Goal: Task Accomplishment & Management: Complete application form

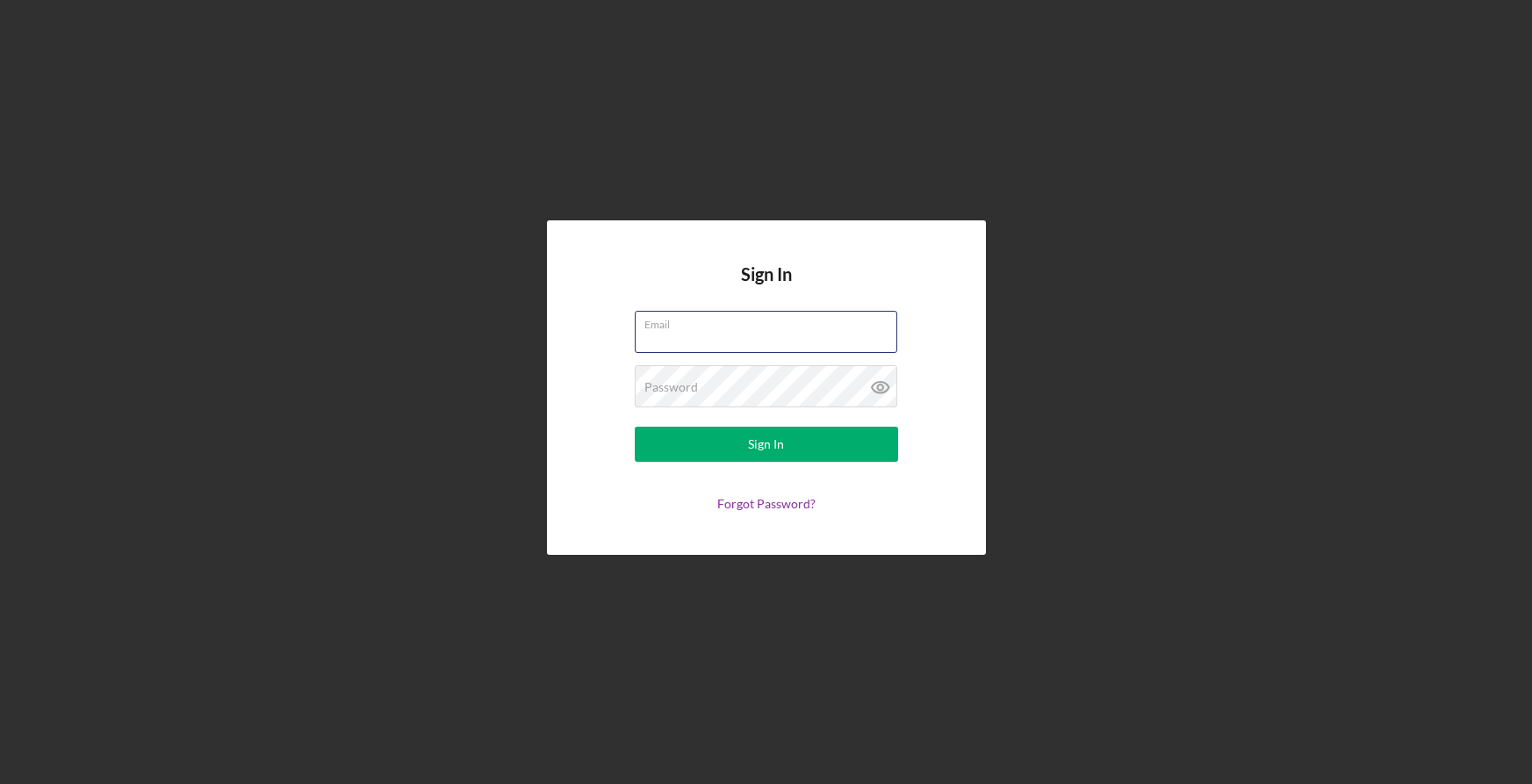
type input "[PERSON_NAME][EMAIL_ADDRESS][DOMAIN_NAME]"
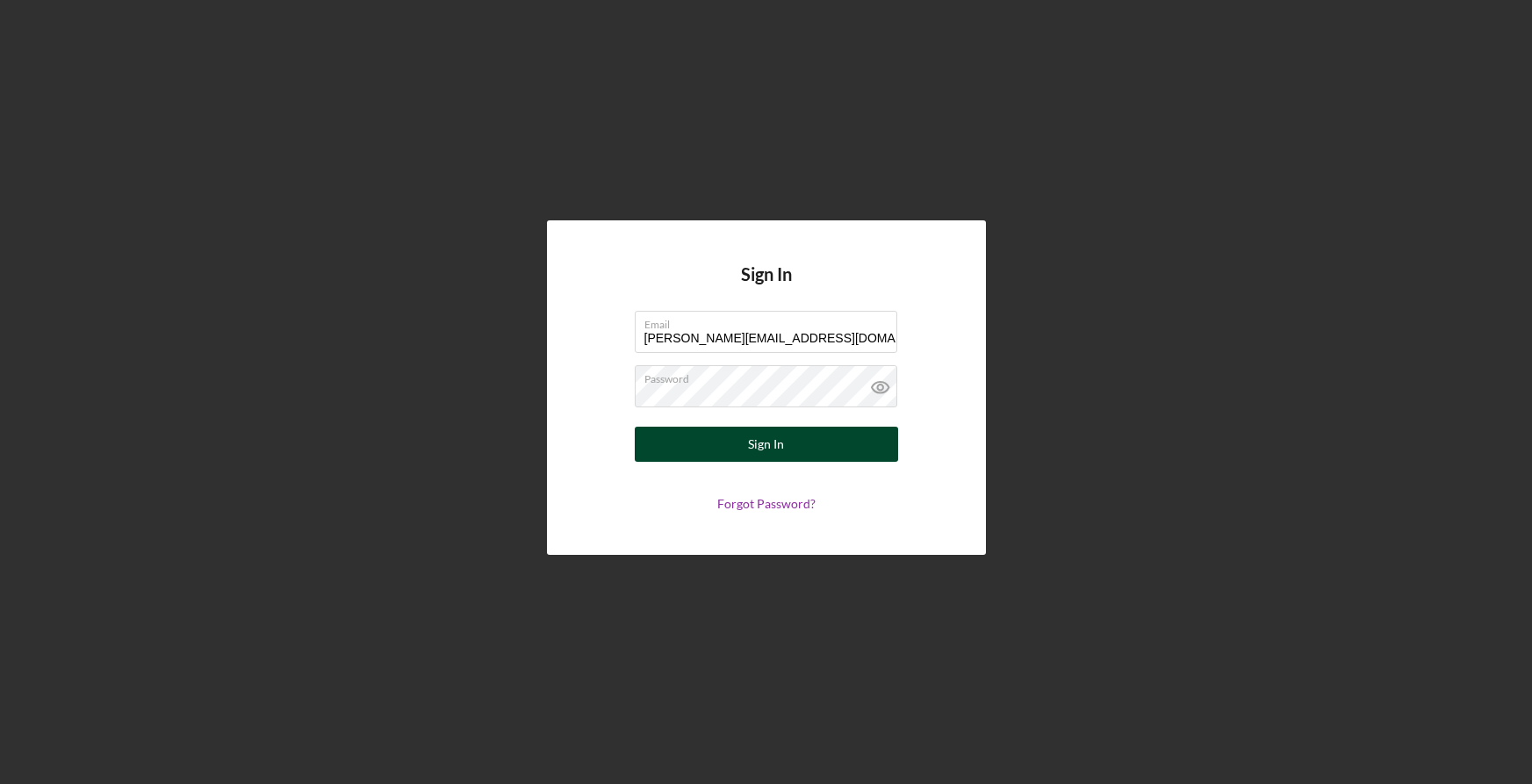
click at [817, 446] on button "Sign In" at bounding box center [766, 444] width 263 height 35
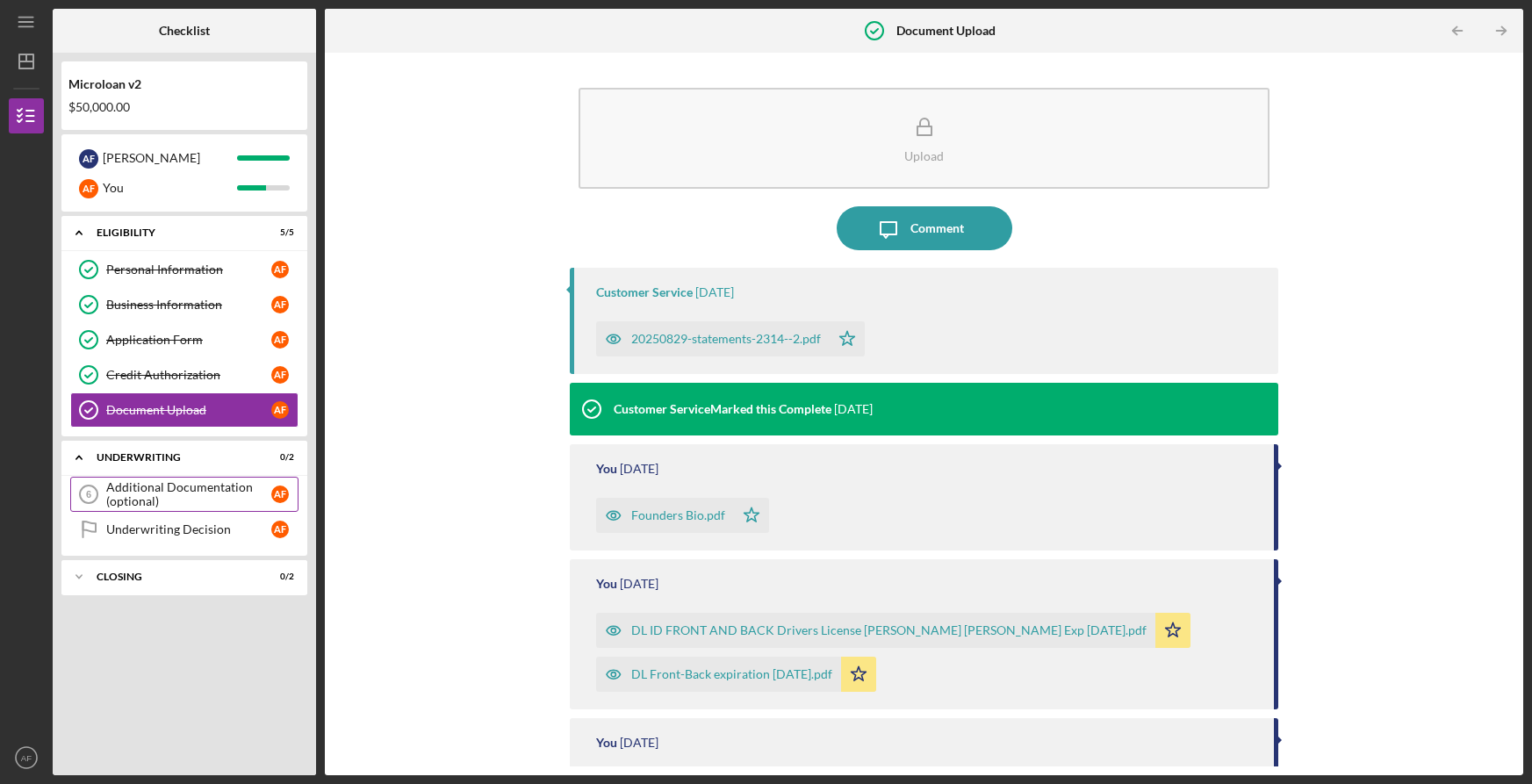
click at [201, 489] on div "Additional Documentation (optional)" at bounding box center [188, 494] width 165 height 29
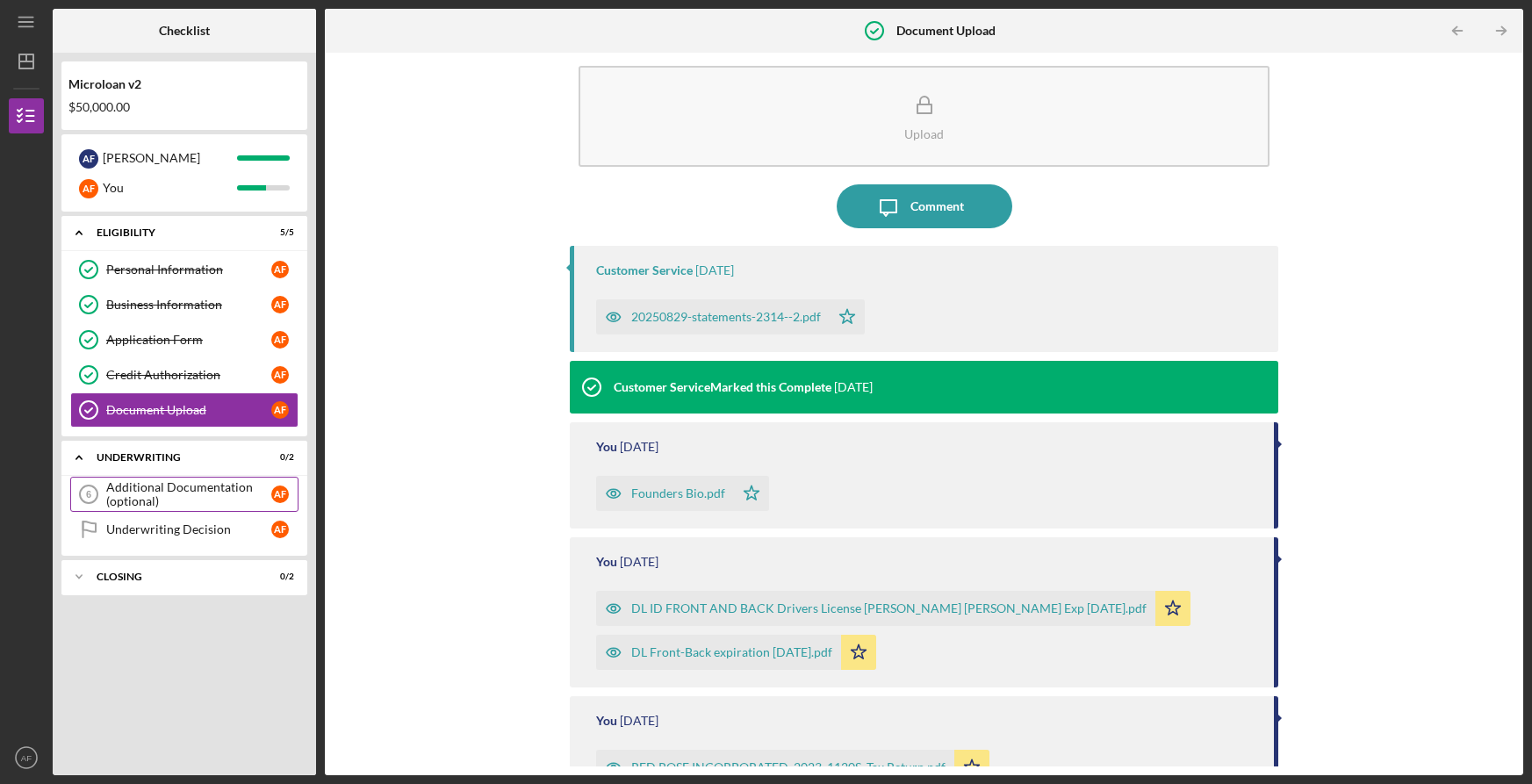
click at [198, 491] on div "Additional Documentation (optional)" at bounding box center [188, 494] width 165 height 29
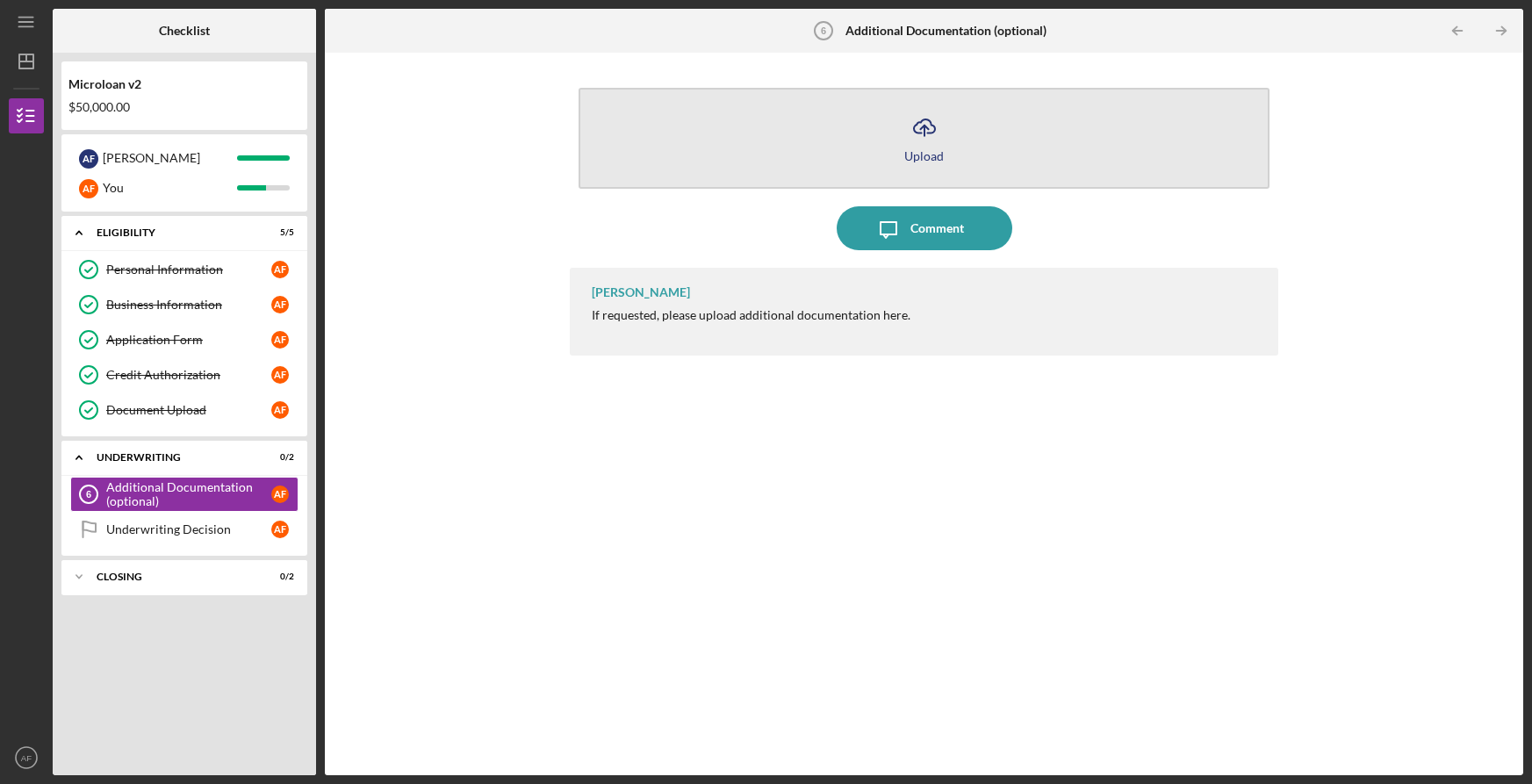
click at [951, 157] on button "Icon/Upload Upload" at bounding box center [923, 138] width 691 height 101
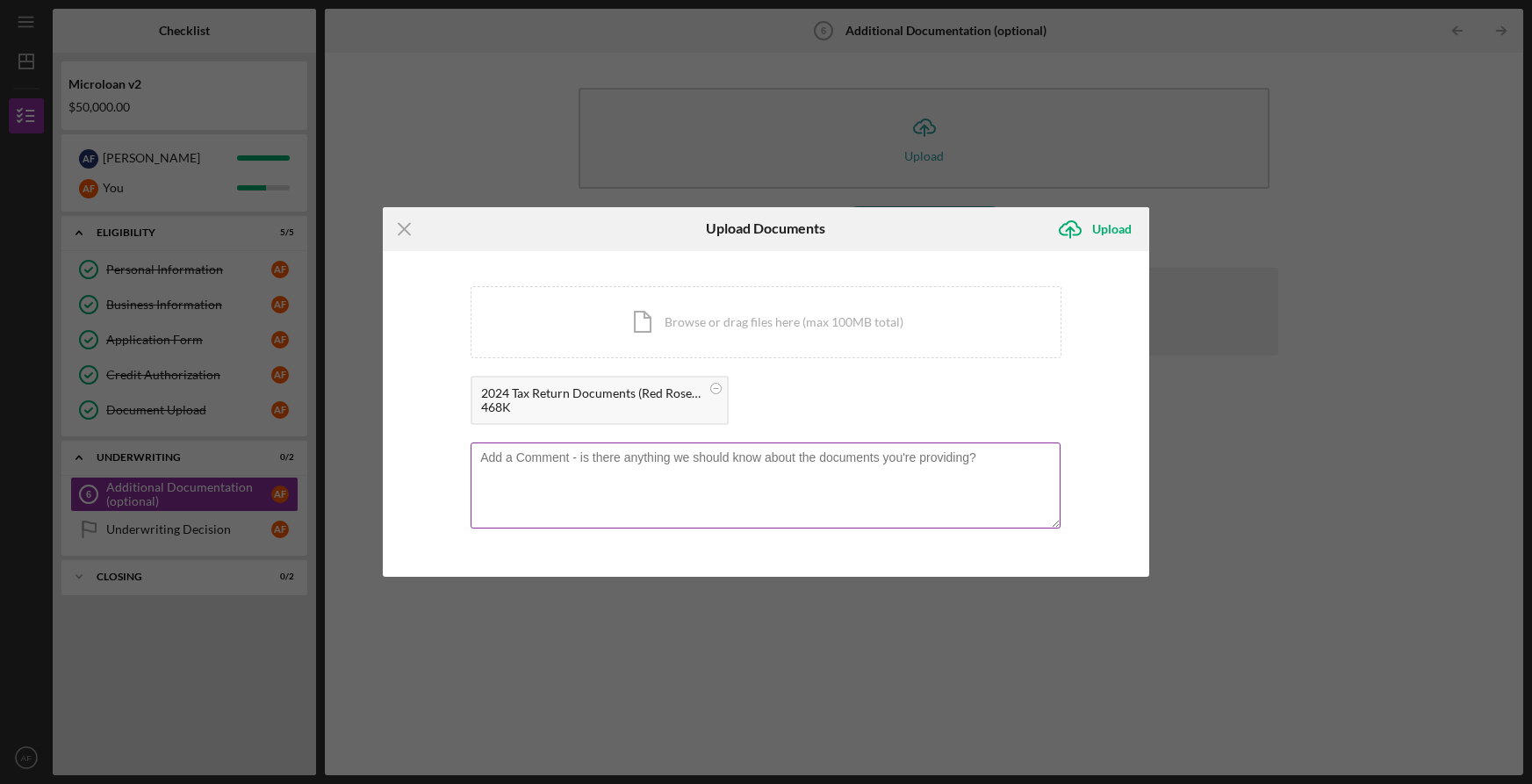
click at [528, 471] on textarea at bounding box center [765, 485] width 590 height 86
type textarea "Submitted Corporation Tax Returns"
click at [1110, 235] on div "Upload" at bounding box center [1111, 229] width 40 height 35
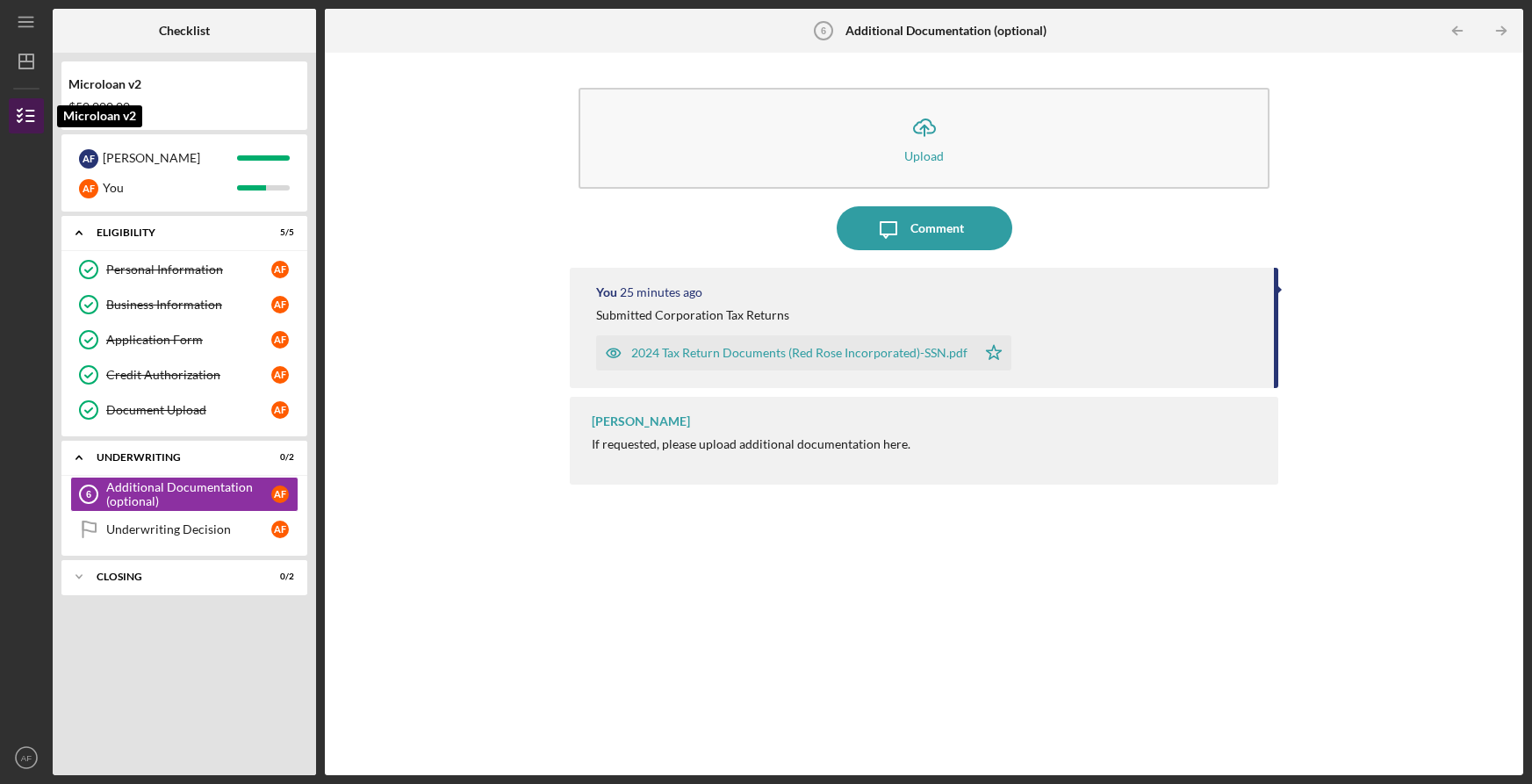
click at [29, 110] on line "button" at bounding box center [30, 110] width 8 height 0
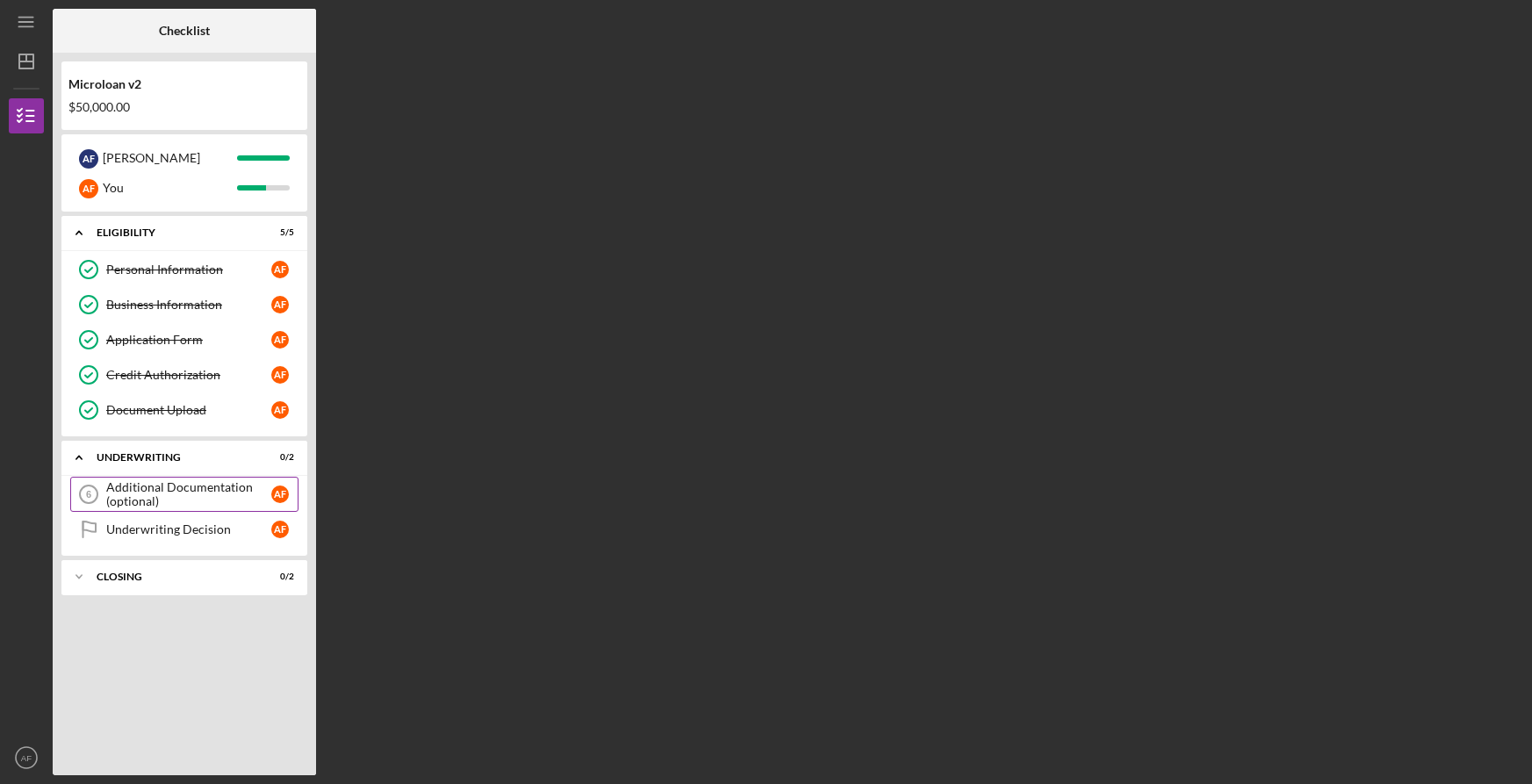
click at [155, 495] on div "Additional Documentation (optional)" at bounding box center [188, 494] width 165 height 29
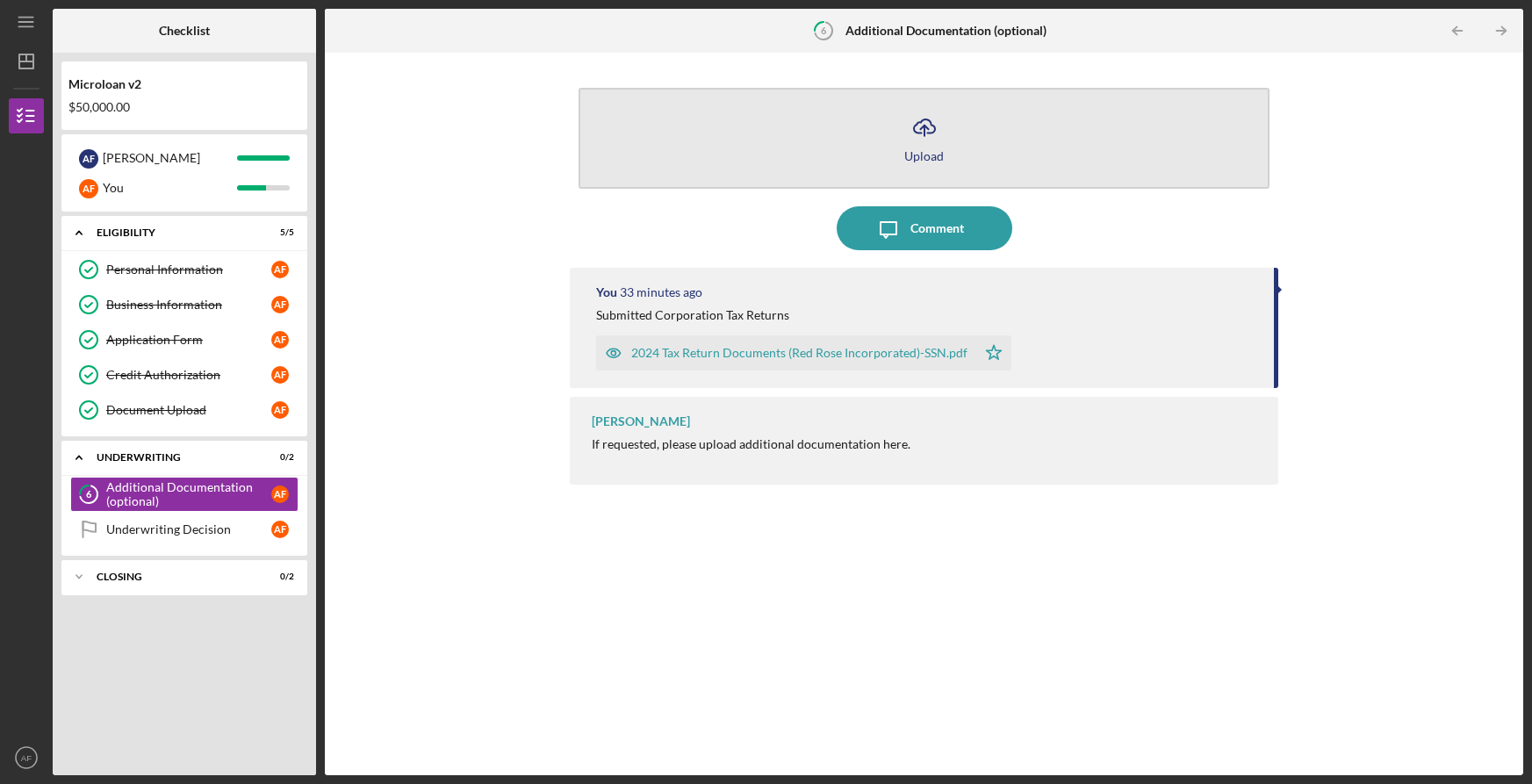
click at [1117, 134] on button "Icon/Upload Upload" at bounding box center [923, 138] width 691 height 101
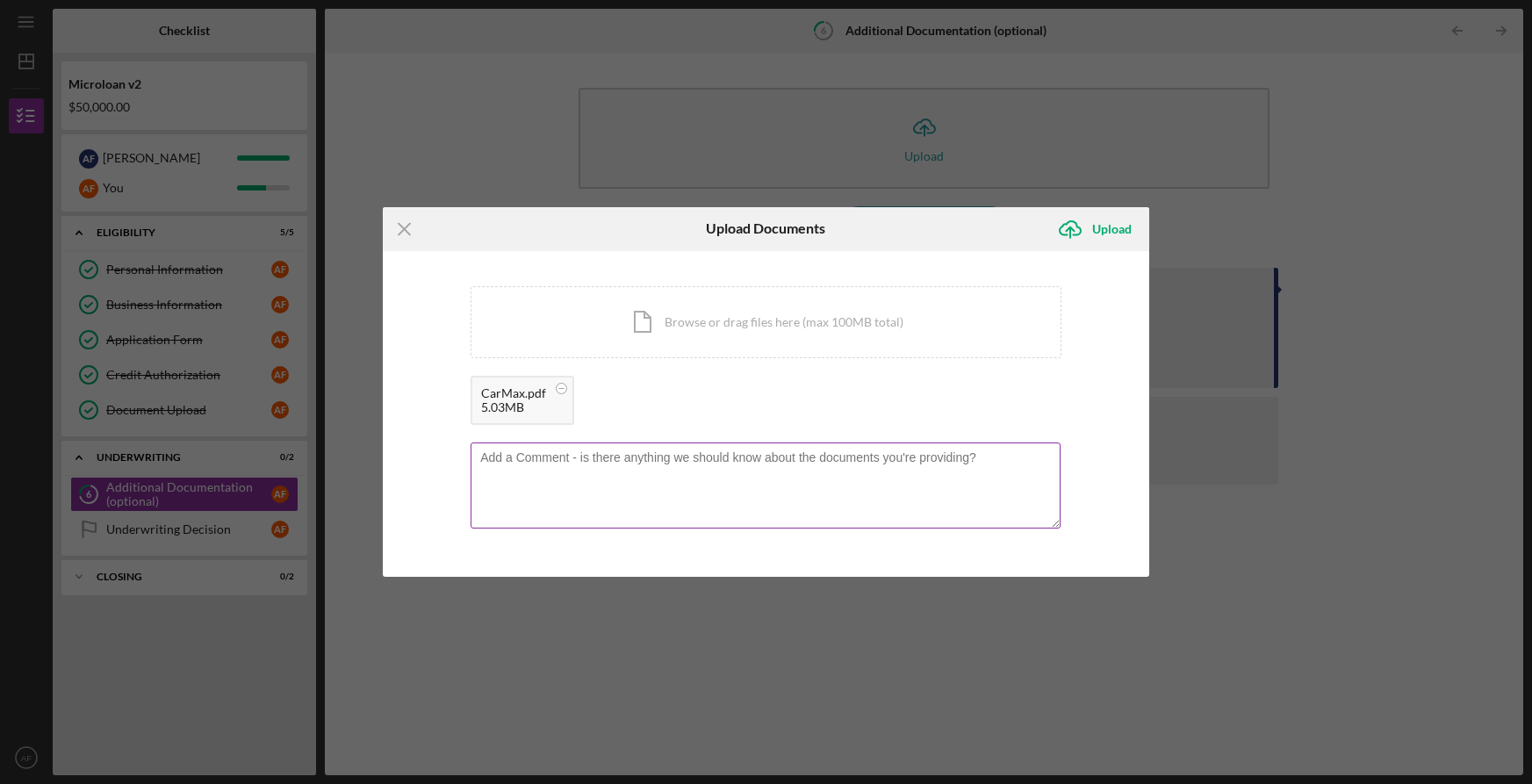
click at [576, 467] on textarea at bounding box center [765, 485] width 590 height 86
paste textarea "Dear TMC Community Capital, I am writing to clarify the status of a CarMax auto…"
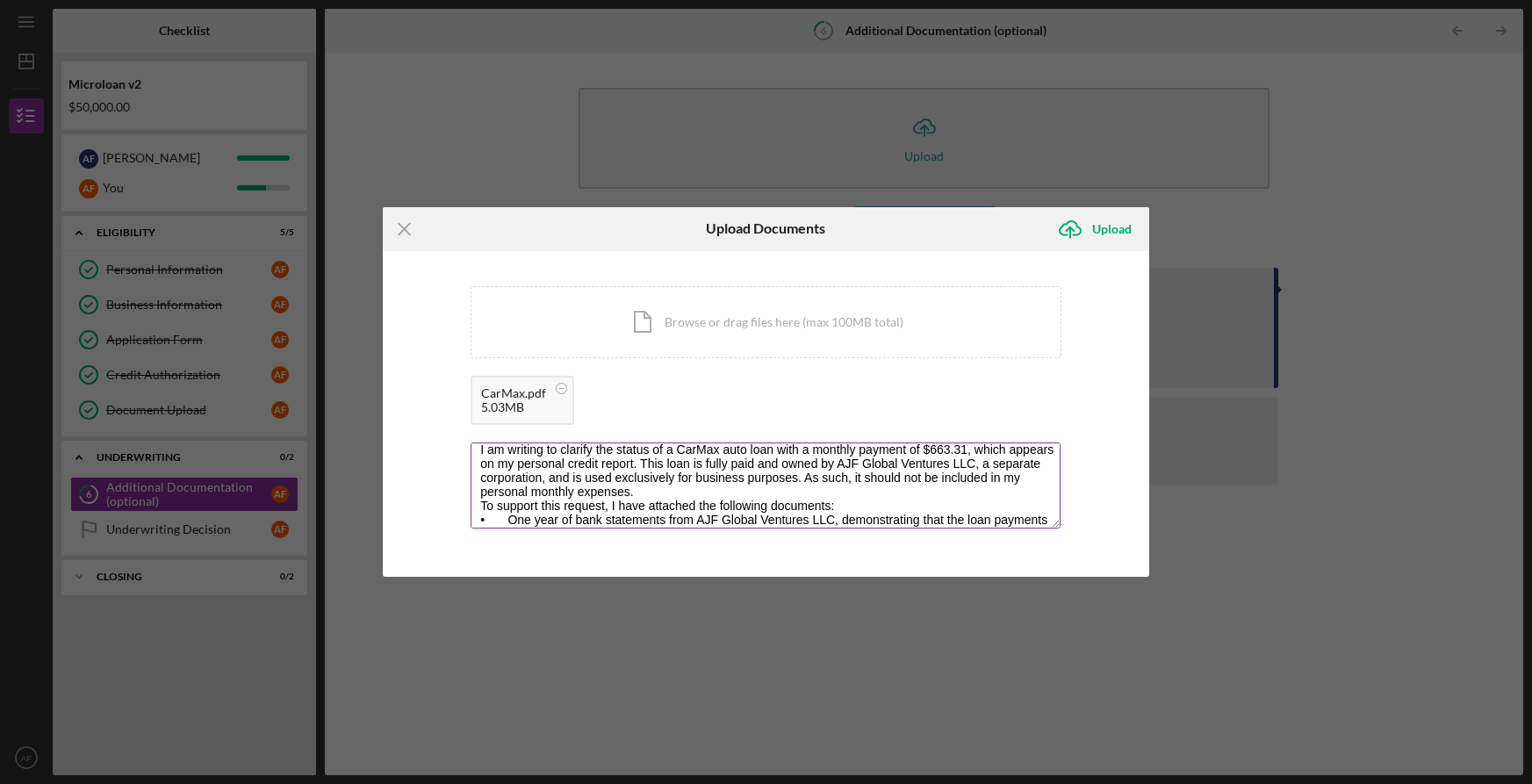
scroll to position [33, 0]
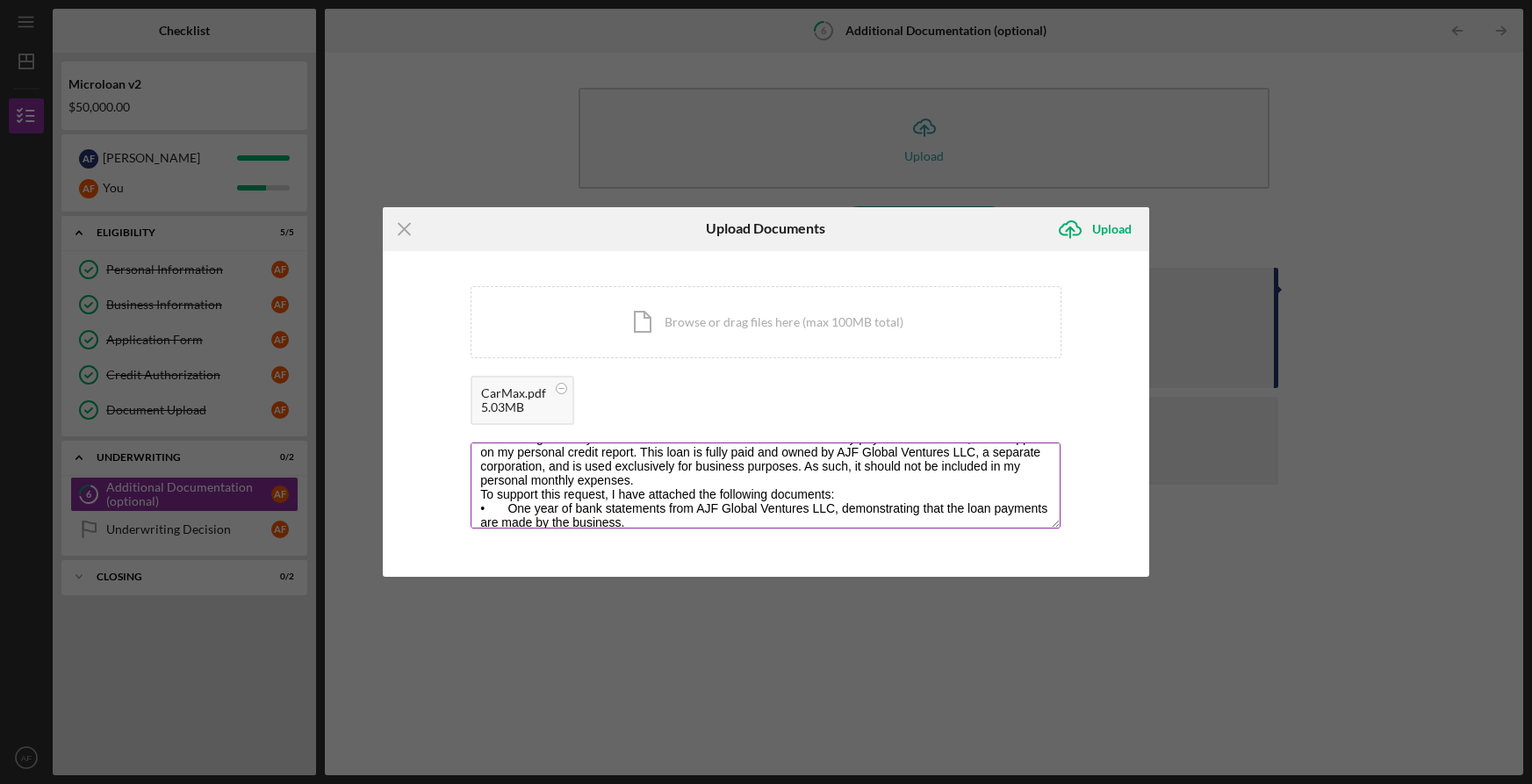
click at [700, 477] on textarea "Dear TMC Community Capital, I am writing to clarify the status of a CarMax auto…" at bounding box center [765, 485] width 590 height 86
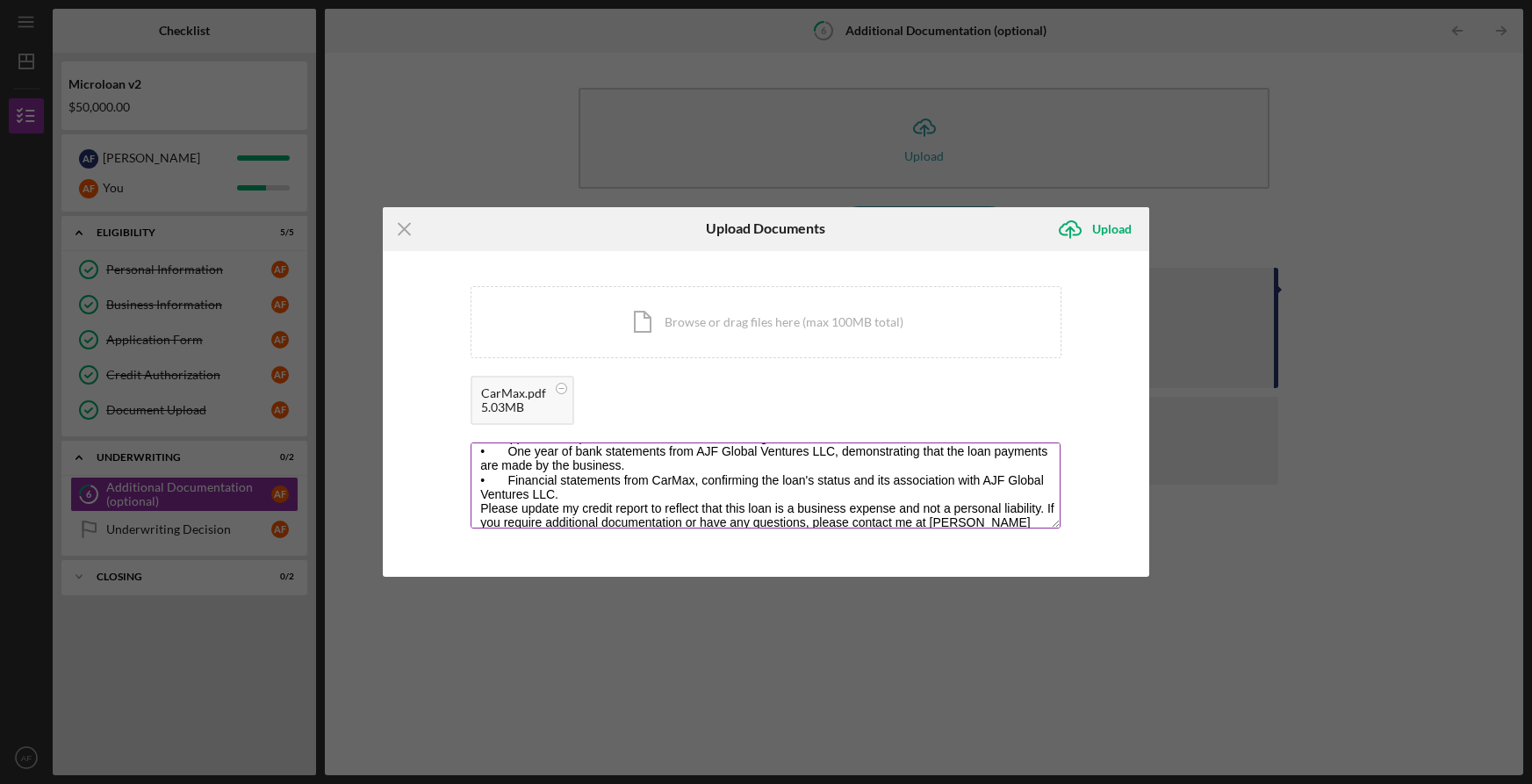
scroll to position [102, 0]
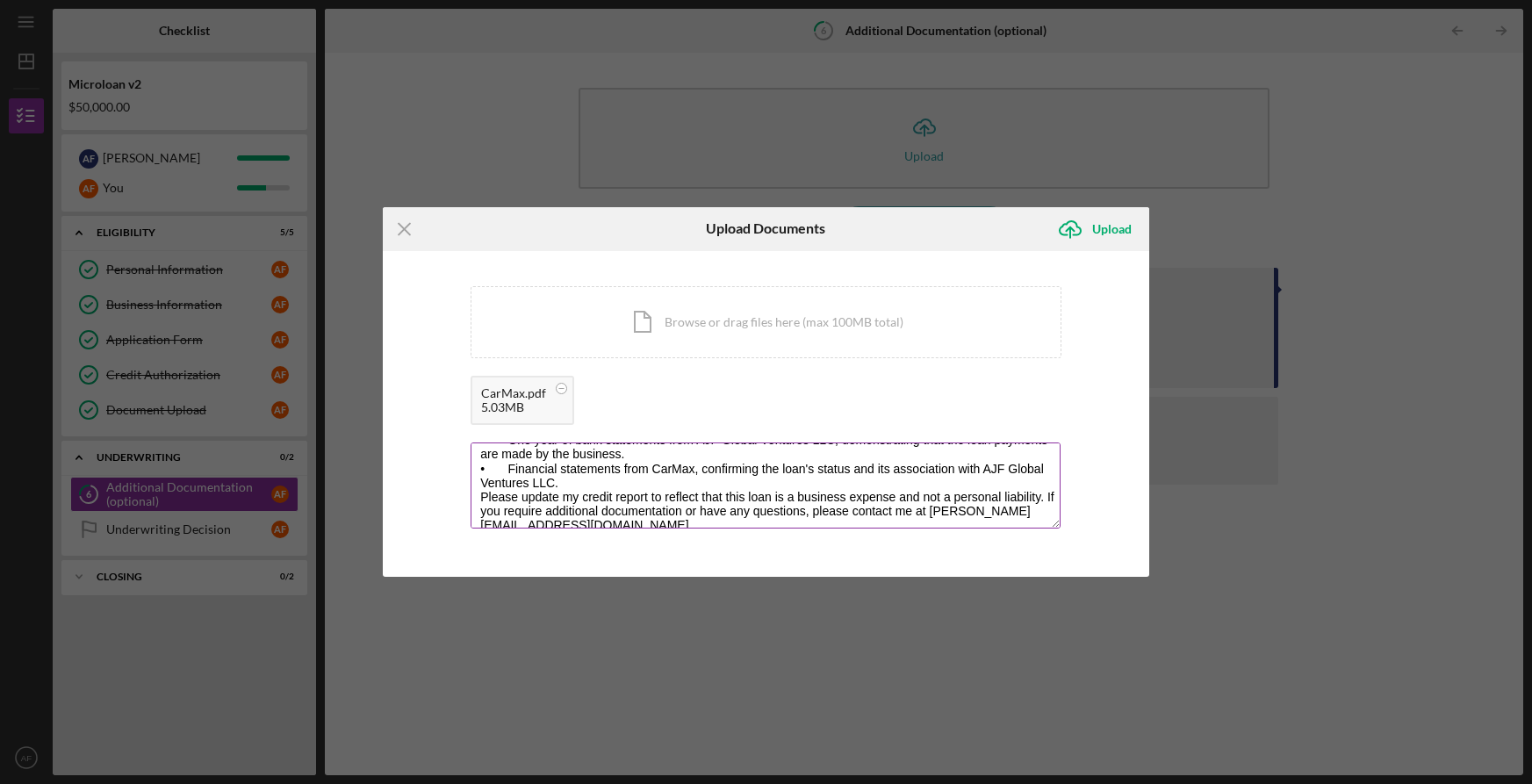
click at [653, 479] on textarea "Dear TMC Community Capital, I am writing to clarify the status of a CarMax auto…" at bounding box center [765, 485] width 590 height 86
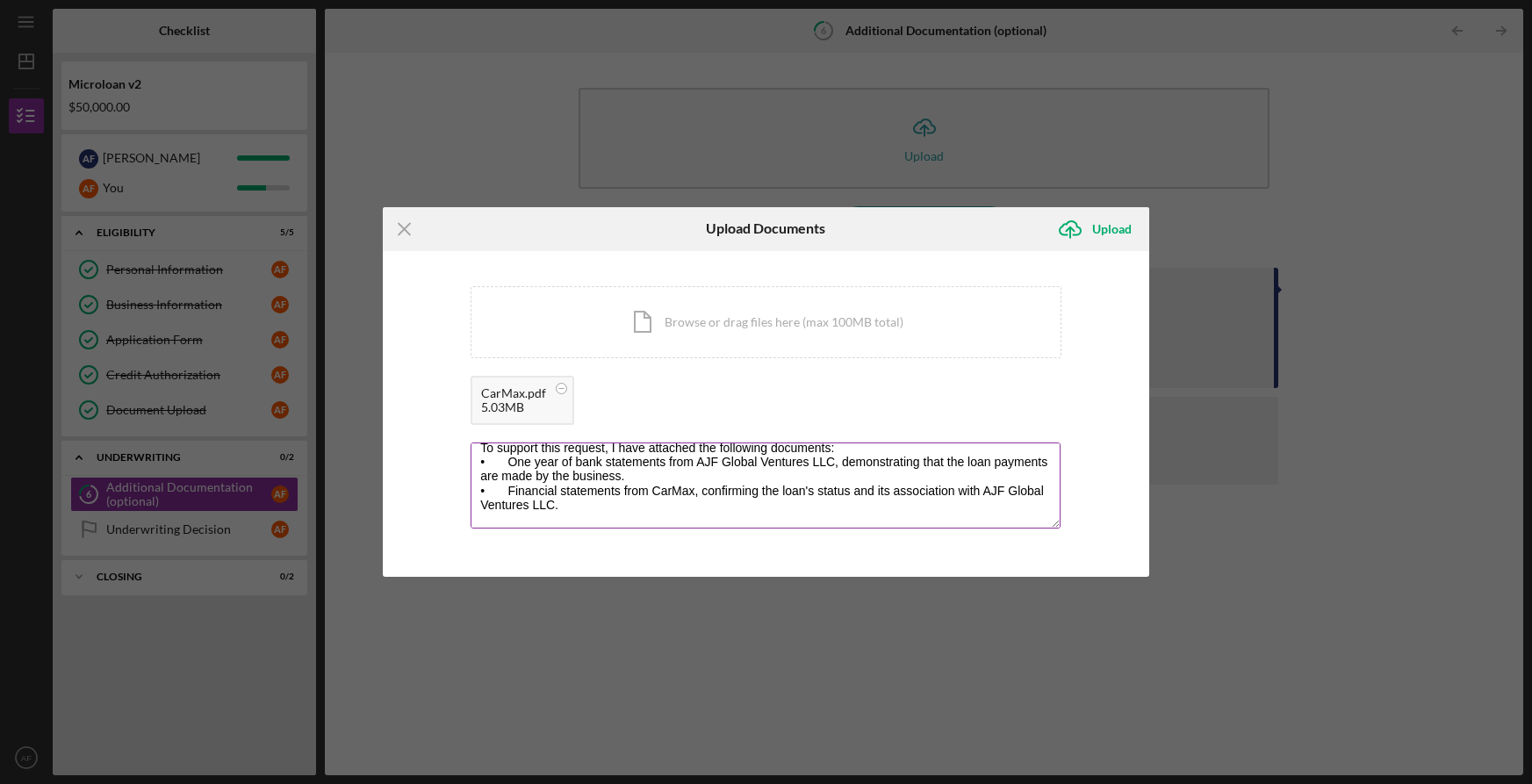
scroll to position [57, 0]
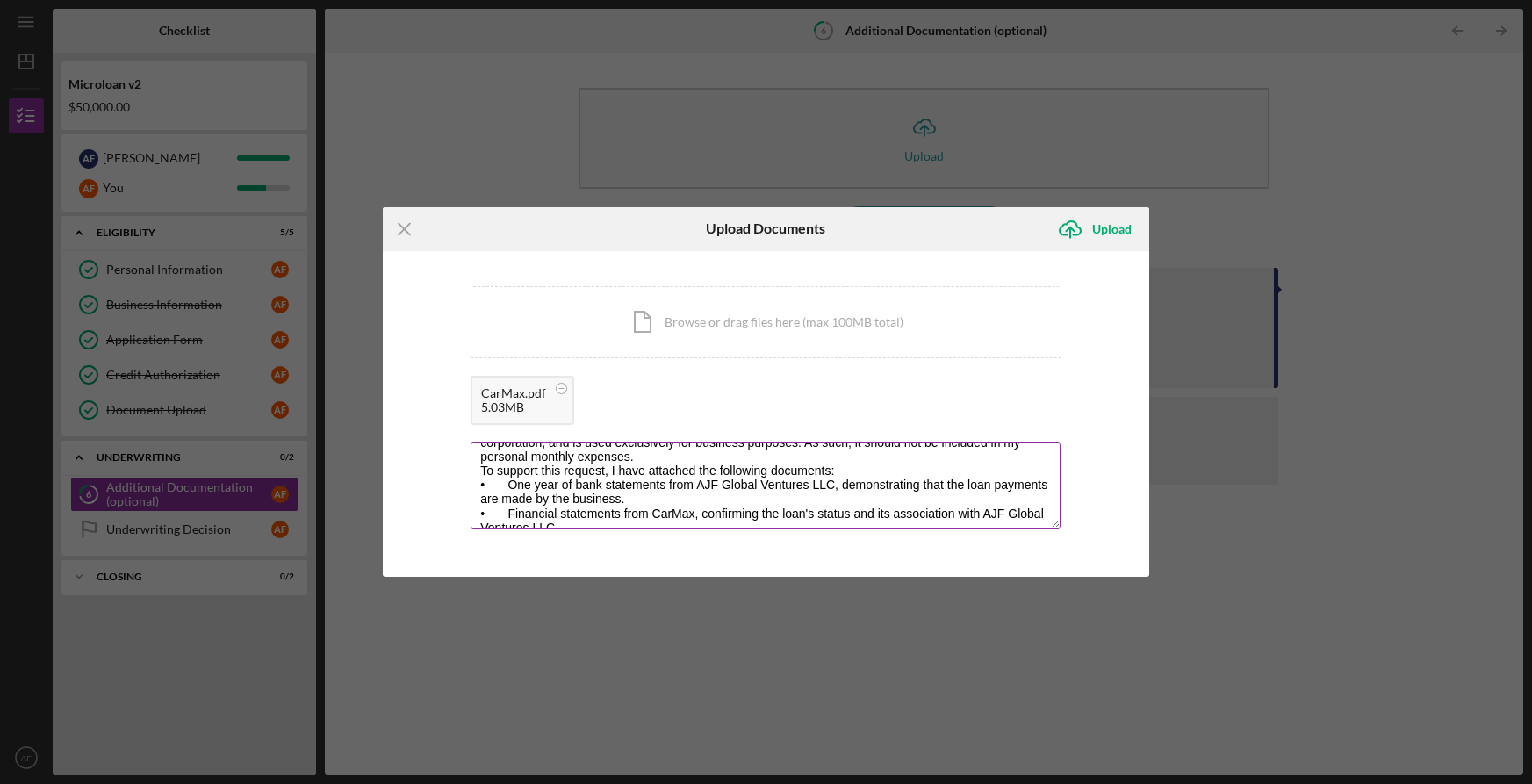
click at [704, 456] on textarea "Dear TMC Community Capital, I am writing to clarify the status of a CarMax auto…" at bounding box center [765, 485] width 590 height 86
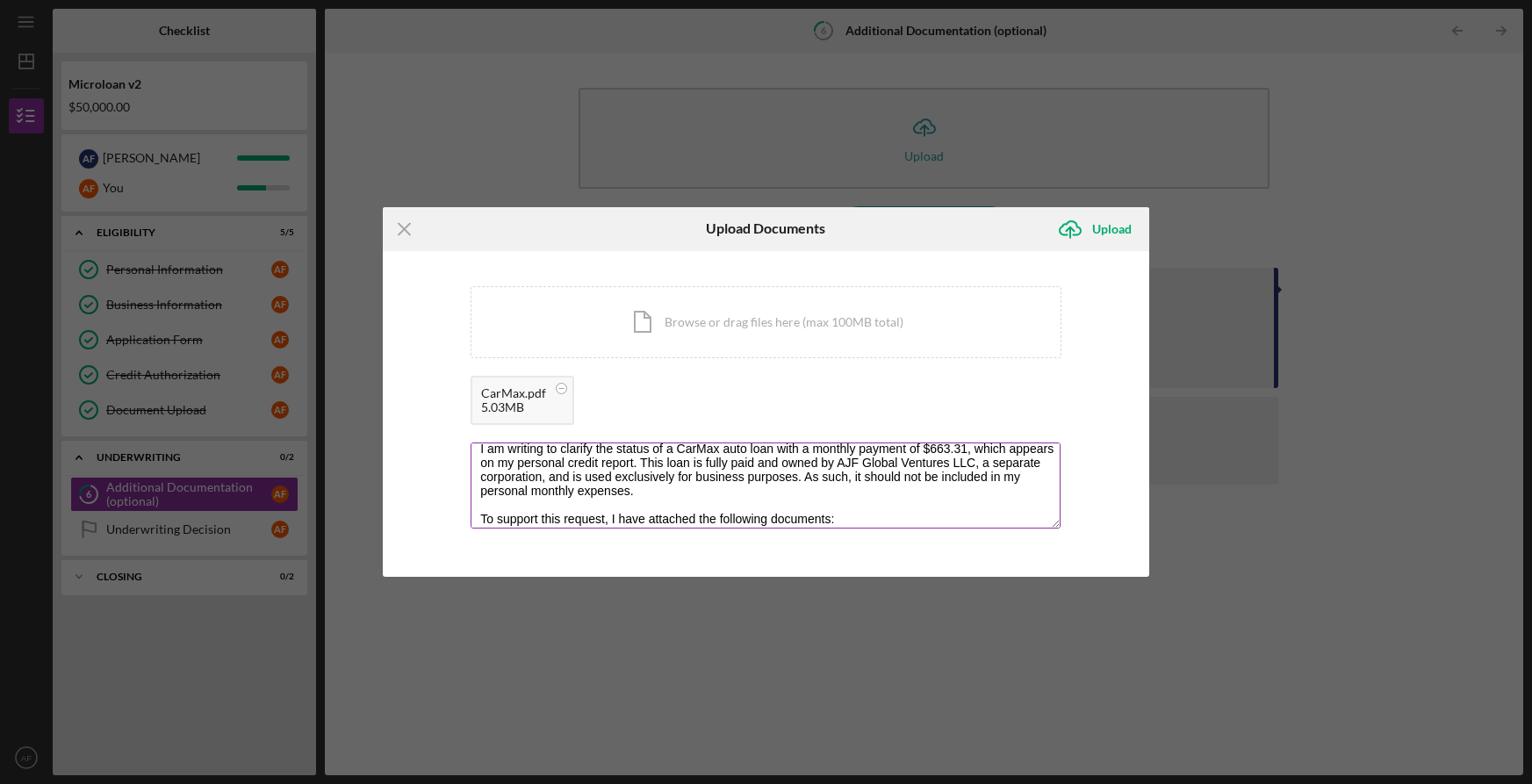
scroll to position [0, 0]
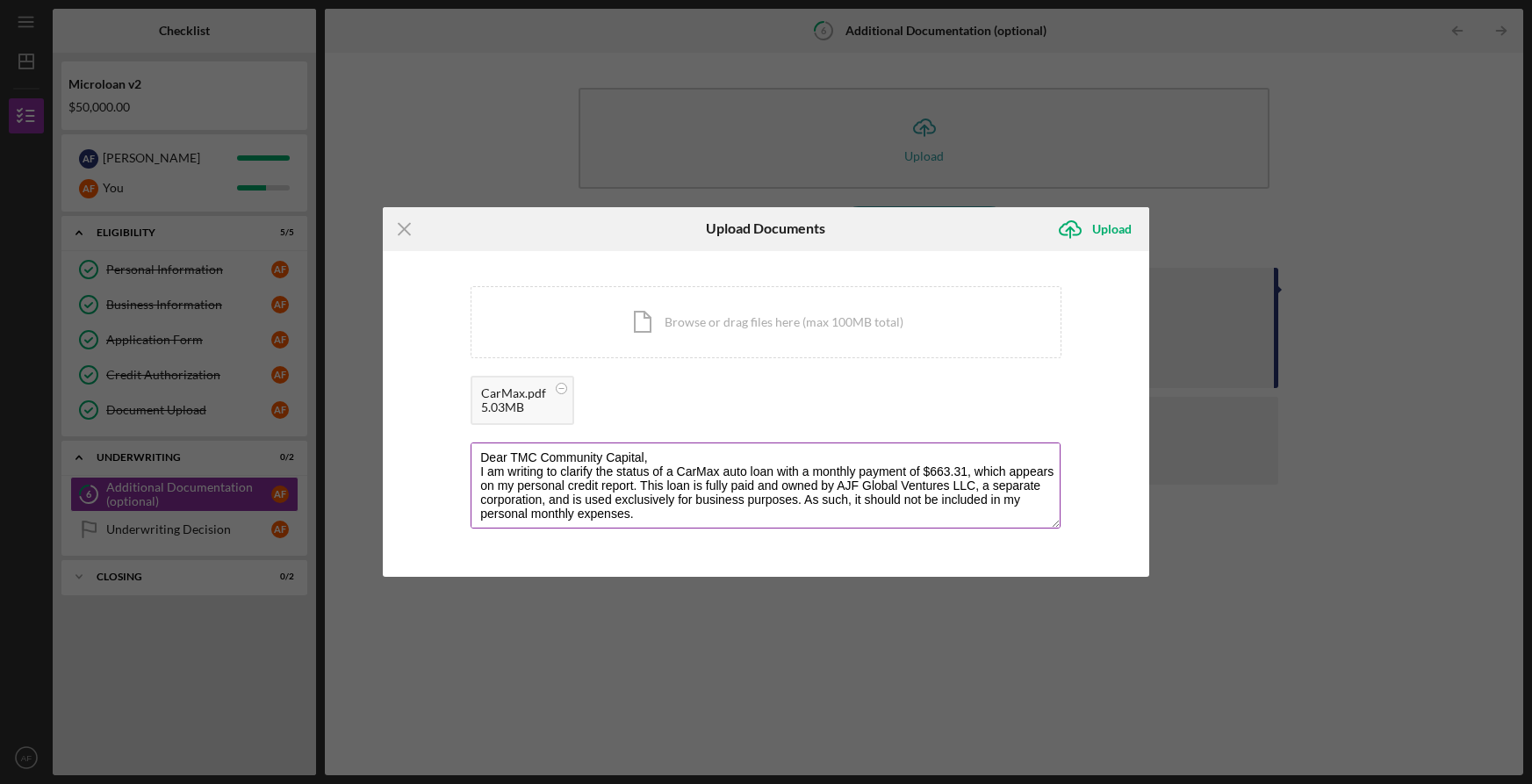
click at [674, 452] on textarea "Dear TMC Community Capital, I am writing to clarify the status of a CarMax auto…" at bounding box center [765, 485] width 590 height 86
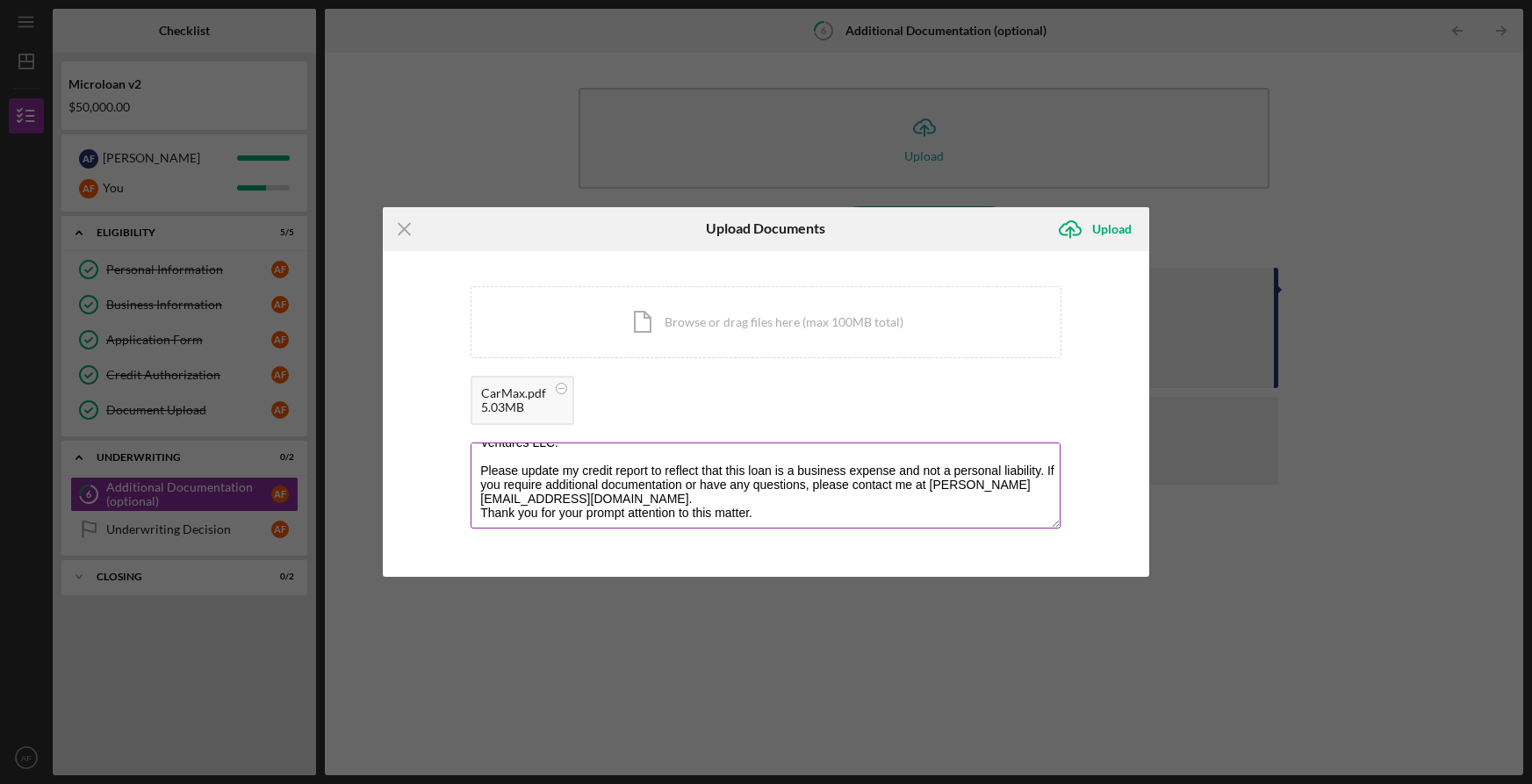
scroll to position [182, 0]
click at [726, 487] on textarea "Dear TMC Community Capital, I am writing to clarify the status of a CarMax auto…" at bounding box center [765, 485] width 590 height 86
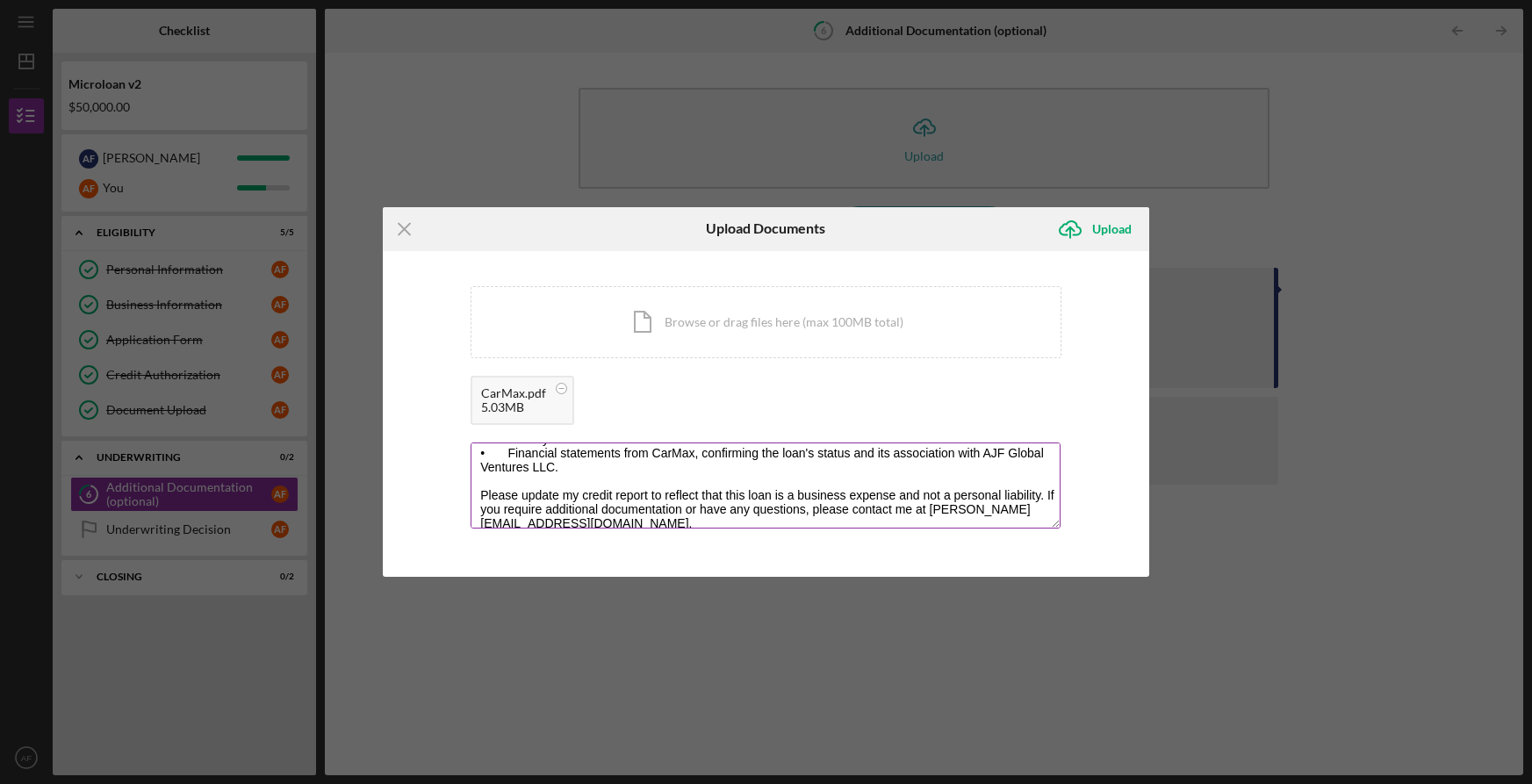
scroll to position [197, 0]
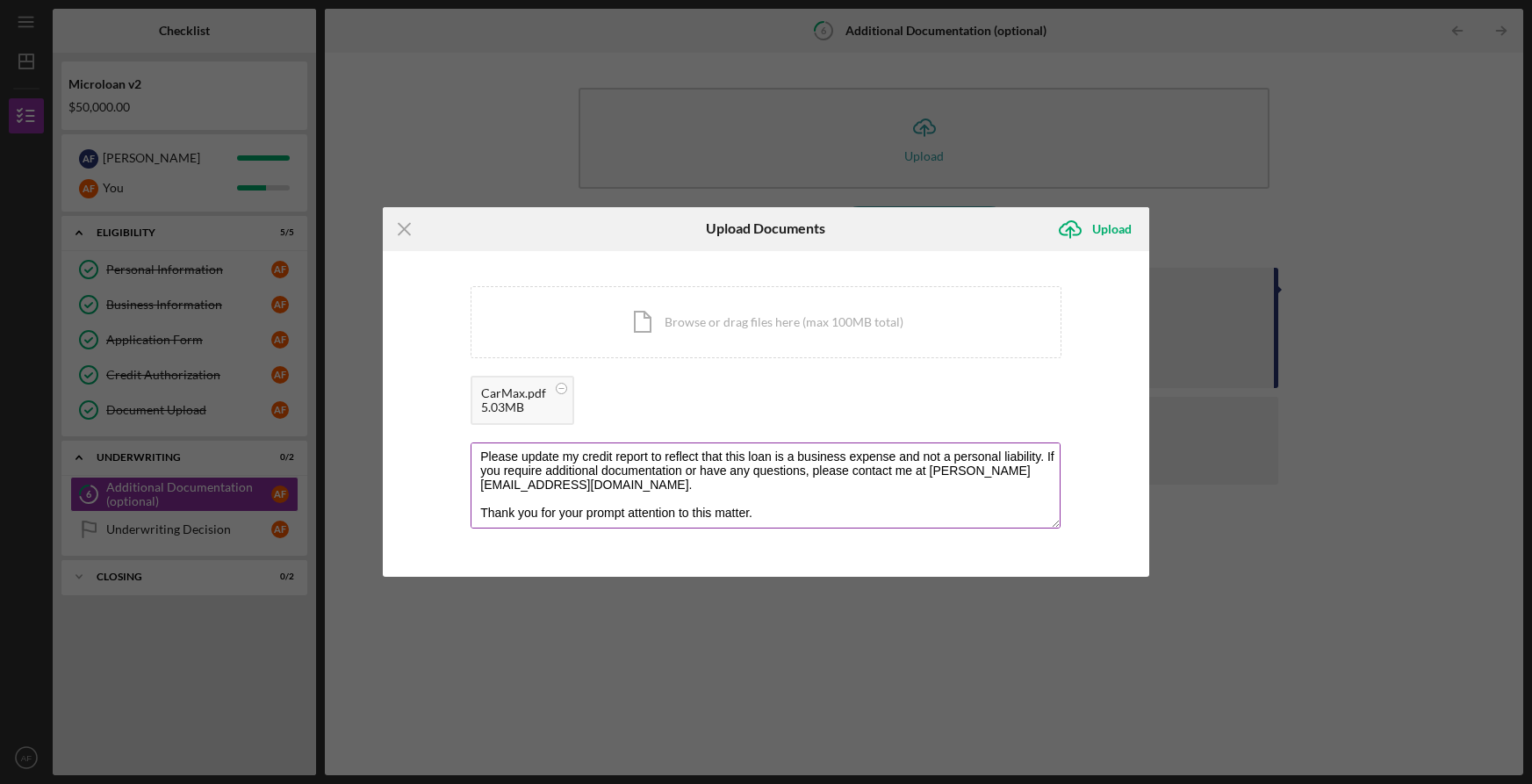
click at [708, 515] on textarea "Dear TMC Community Capital, I am writing to clarify the status of a CarMax auto…" at bounding box center [765, 485] width 590 height 86
type textarea "Dear TMC Community Capital, I am writing to clarify the status of a CarMax auto…"
click at [1111, 228] on div "Upload" at bounding box center [1111, 229] width 40 height 35
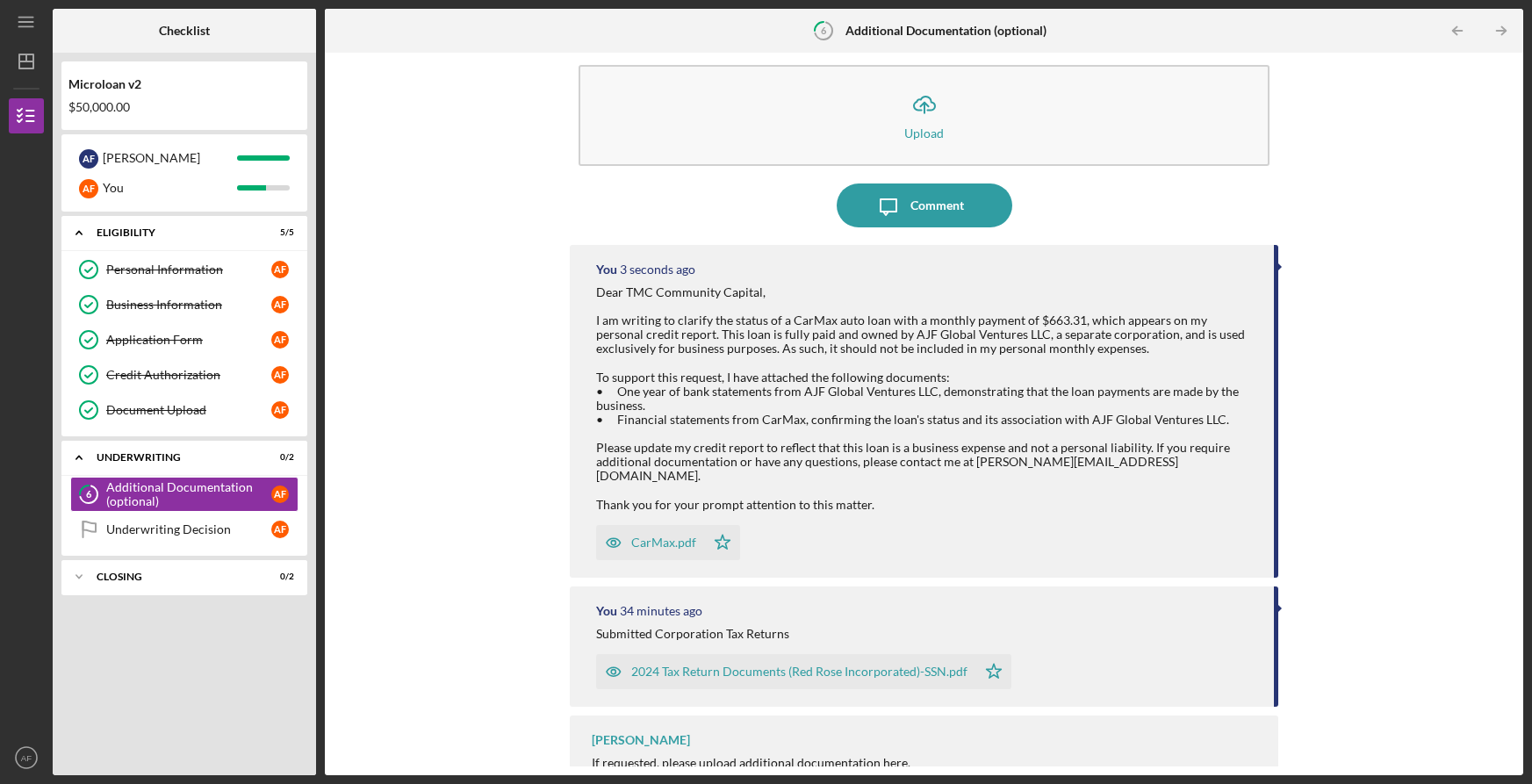
scroll to position [44, 0]
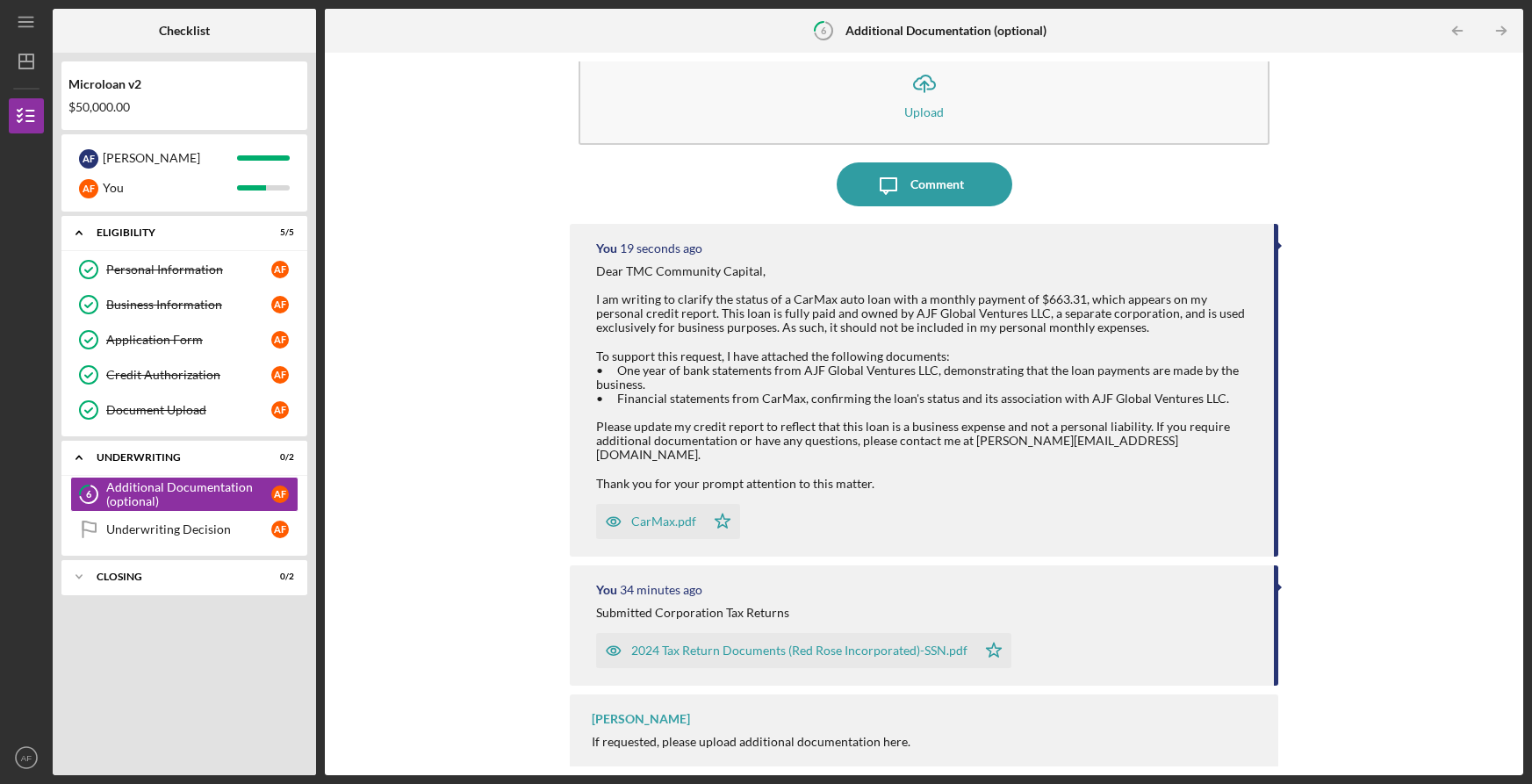
click at [484, 228] on div "Icon/Upload Upload Icon/Message Comment You 19 seconds ago Dear TMC Community C…" at bounding box center [923, 414] width 1181 height 705
click at [648, 329] on div "Dear TMC Community Capital, I am writing to clarify the status of a CarMax auto…" at bounding box center [925, 377] width 660 height 226
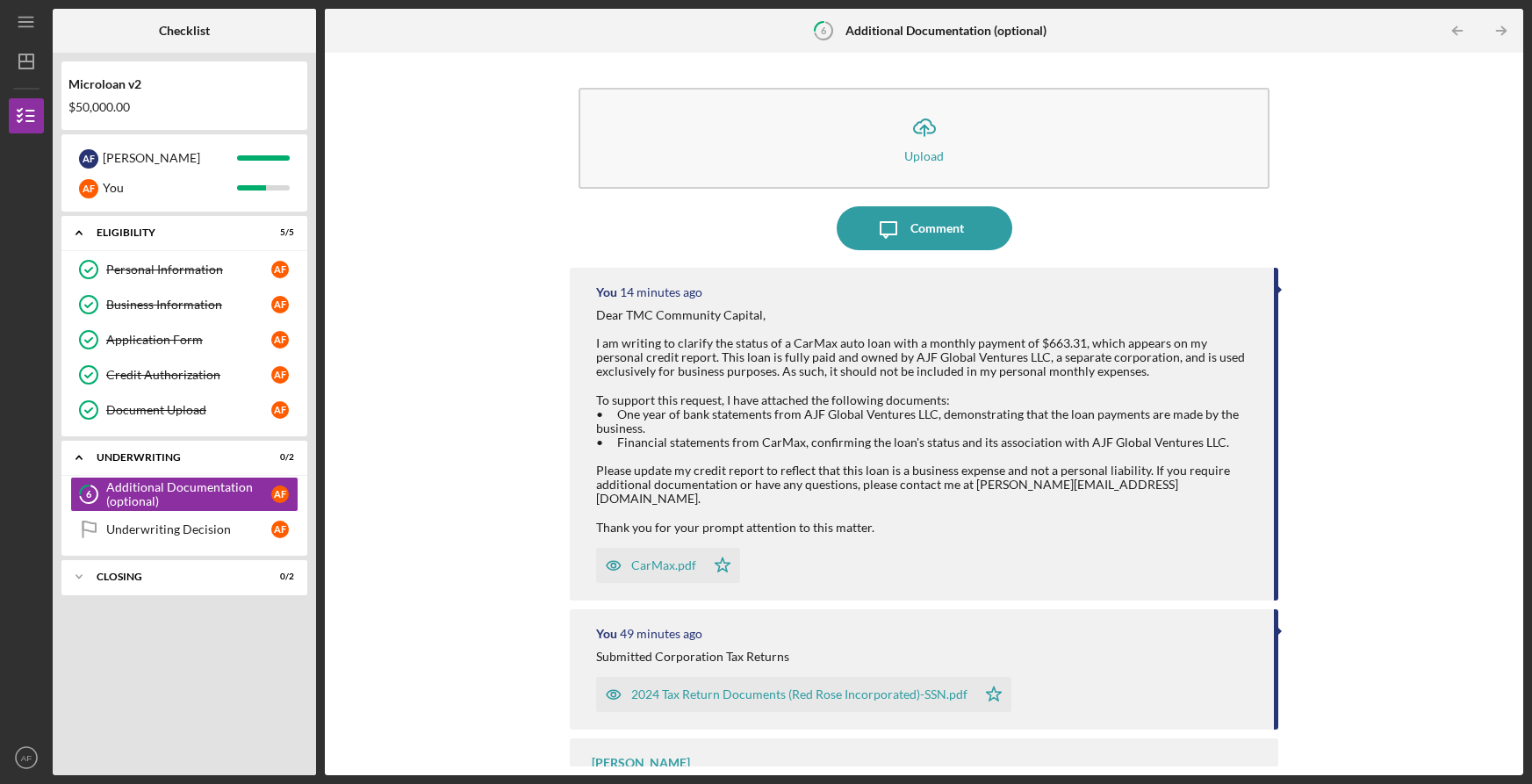
click at [556, 258] on div "Icon/Upload Upload Icon/Message Comment You 14 minutes ago Dear TMC Community C…" at bounding box center [923, 414] width 1181 height 705
